Goal: Task Accomplishment & Management: Manage account settings

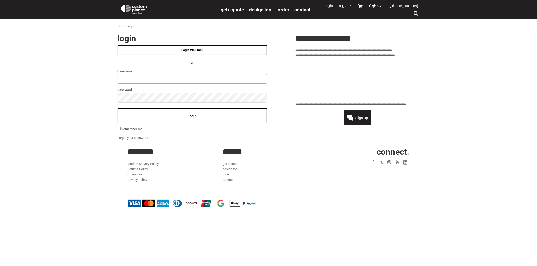
type input "**********"
click at [188, 119] on div "Login" at bounding box center [193, 116] width 150 height 15
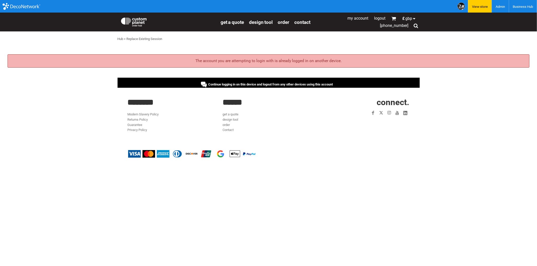
click at [226, 85] on span "Continue logging in on this device and logout from any other devices using this…" at bounding box center [270, 85] width 125 height 4
